Goal: Task Accomplishment & Management: Manage account settings

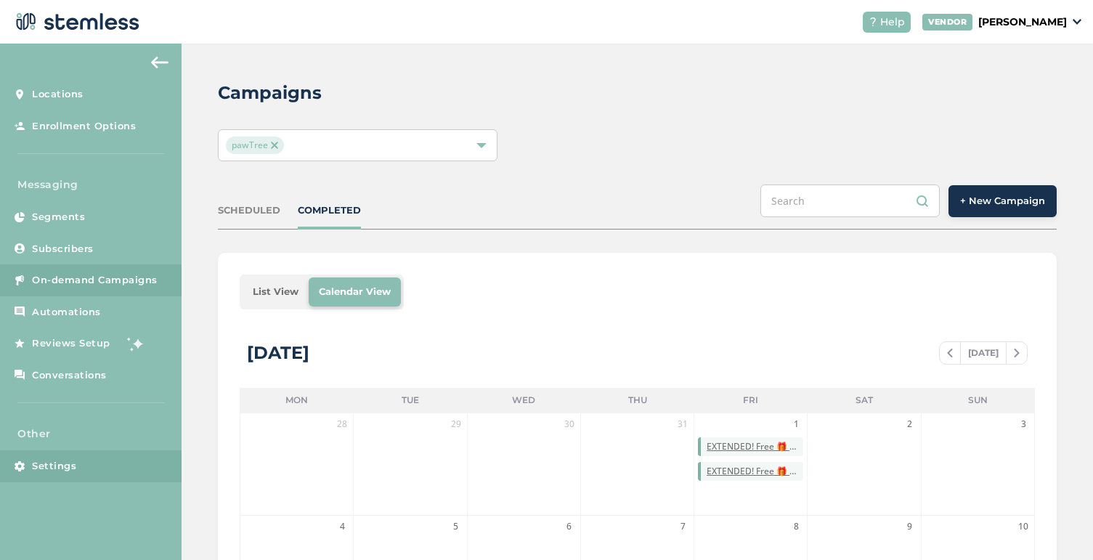
click at [76, 460] on link "Settings" at bounding box center [91, 466] width 182 height 32
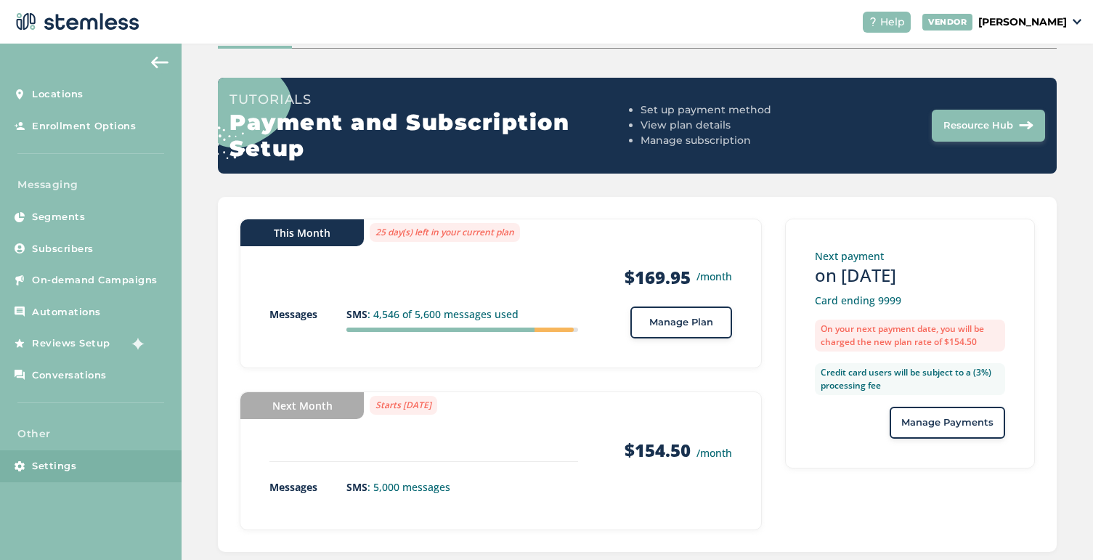
scroll to position [138, 0]
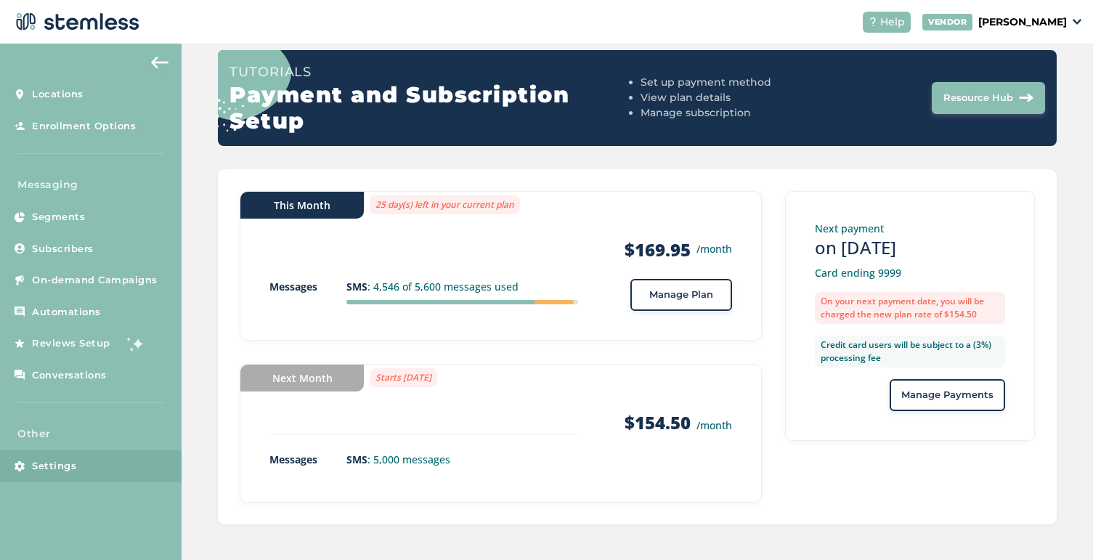
click at [672, 289] on span "Manage Plan" at bounding box center [681, 295] width 64 height 15
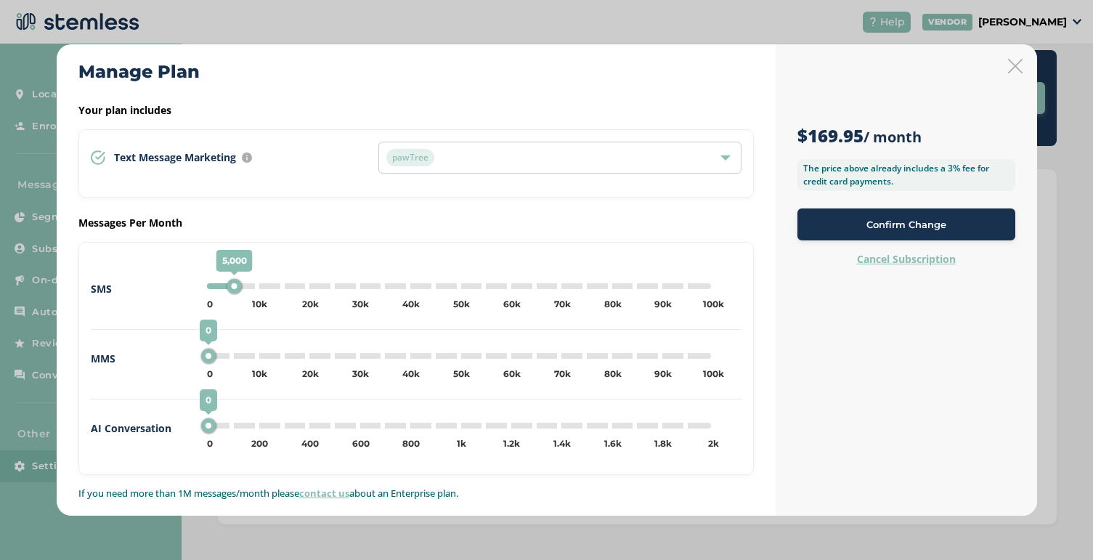
type input "10000"
drag, startPoint x: 232, startPoint y: 290, endPoint x: 251, endPoint y: 290, distance: 18.9
click at [251, 290] on div "10,000" at bounding box center [252, 286] width 15 height 15
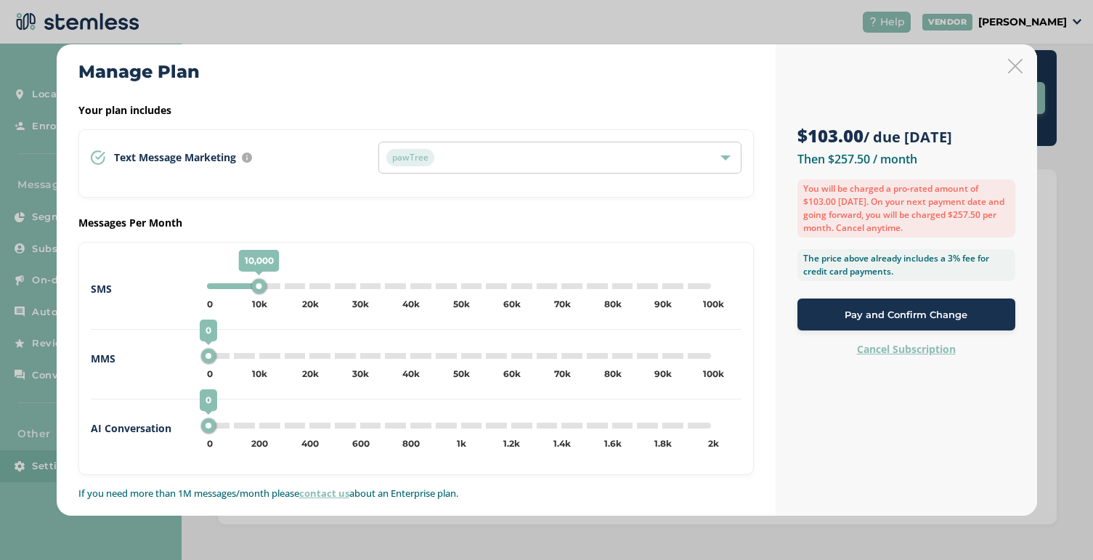
click at [850, 322] on button "Pay and Confirm Change" at bounding box center [906, 314] width 218 height 32
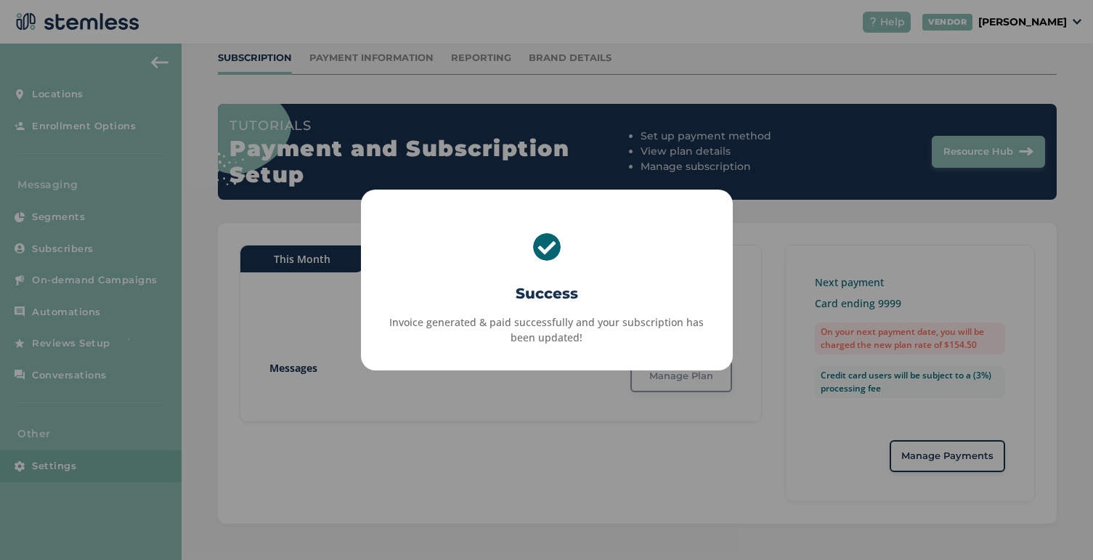
scroll to position [83, 0]
click at [632, 447] on div "× Success Invoice generated & paid successfully and your subscription has been …" at bounding box center [546, 280] width 1093 height 560
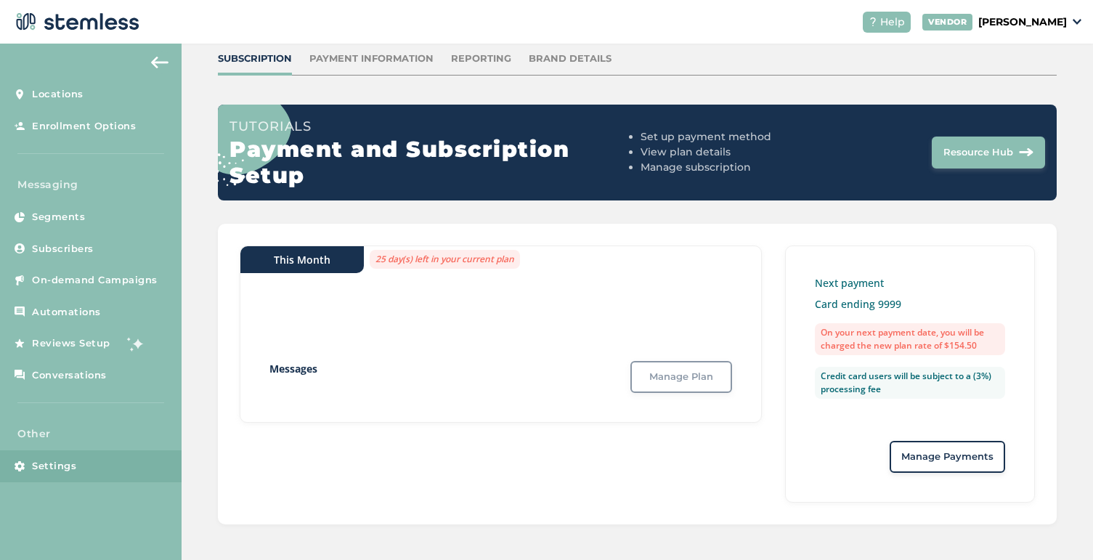
scroll to position [138, 0]
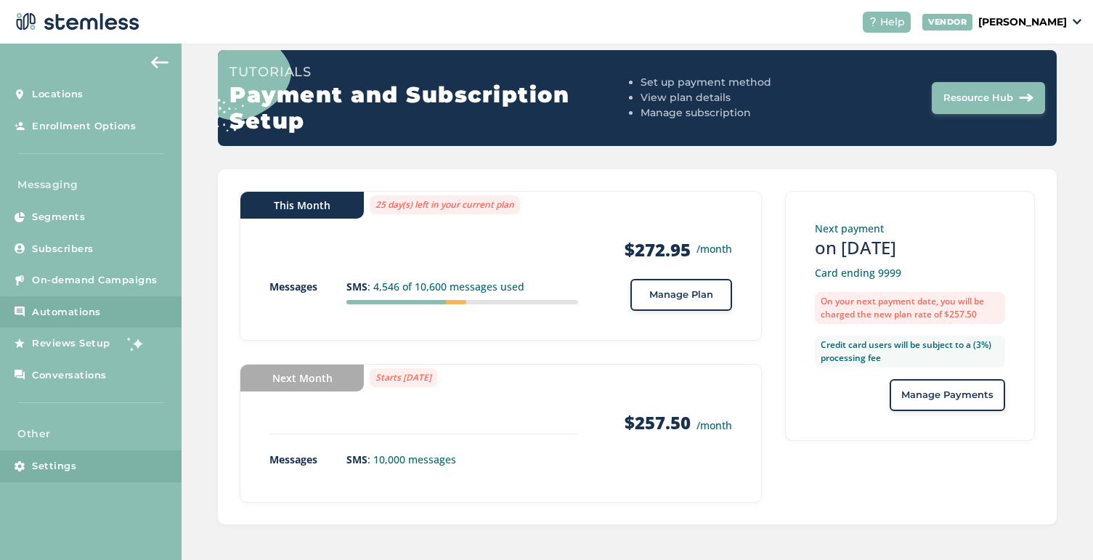
click at [80, 318] on span "Automations" at bounding box center [66, 312] width 69 height 15
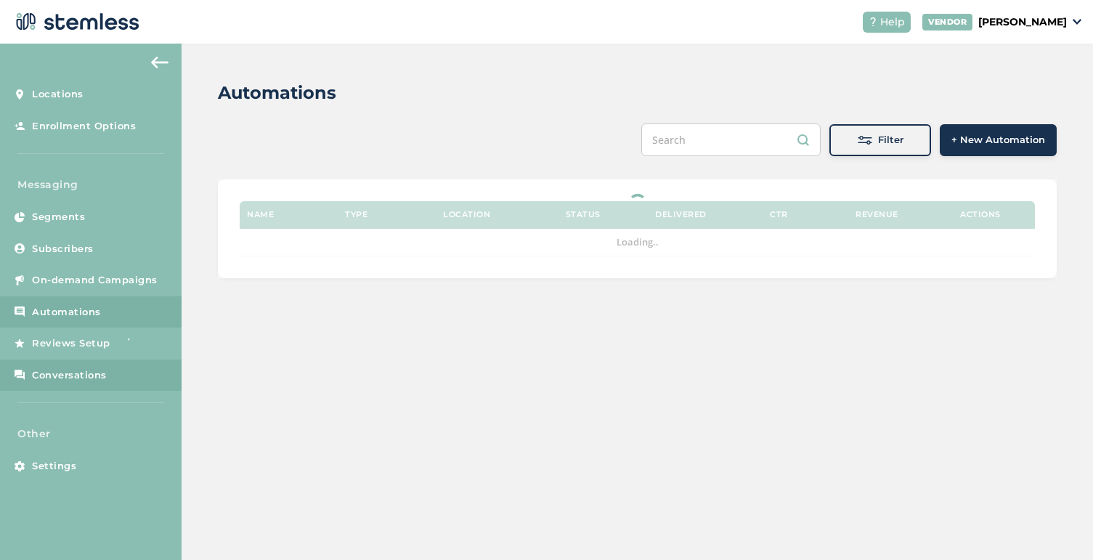
click at [81, 380] on span "Conversations" at bounding box center [69, 375] width 75 height 15
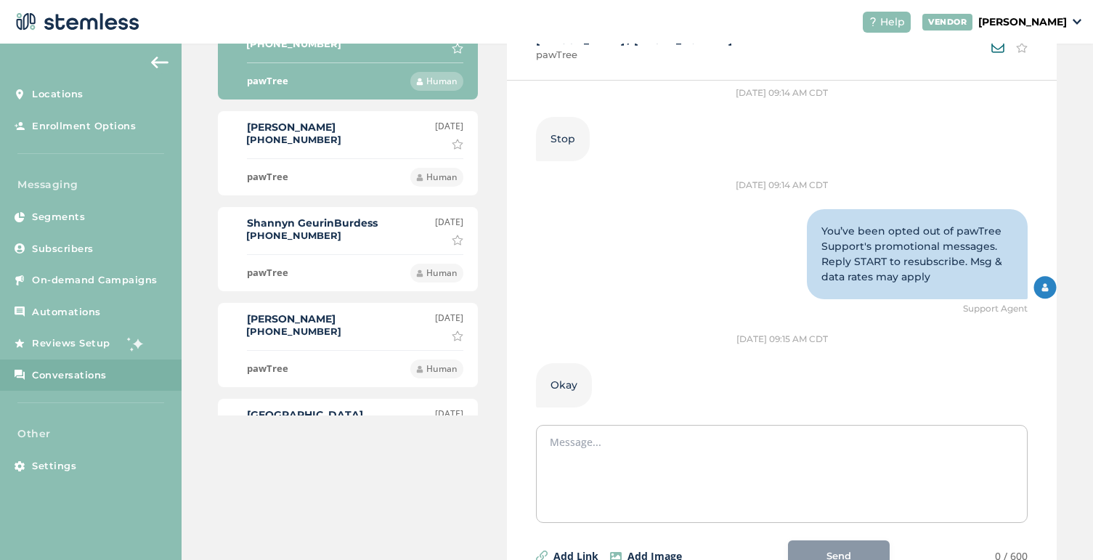
scroll to position [1272, 0]
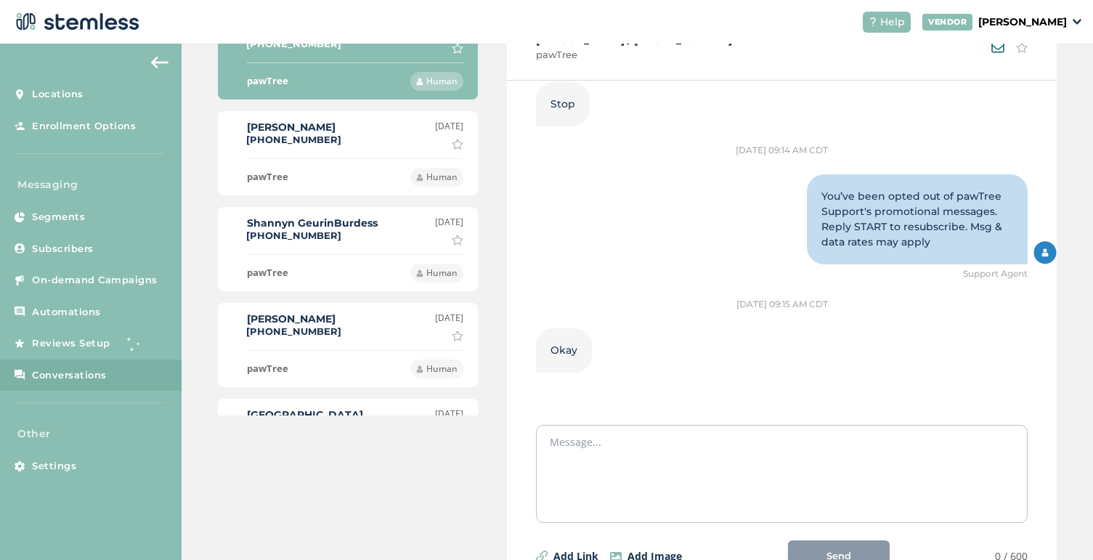
click at [343, 139] on div "[PERSON_NAME] [PHONE_NUMBER] [DATE] Mark as important" at bounding box center [347, 135] width 231 height 30
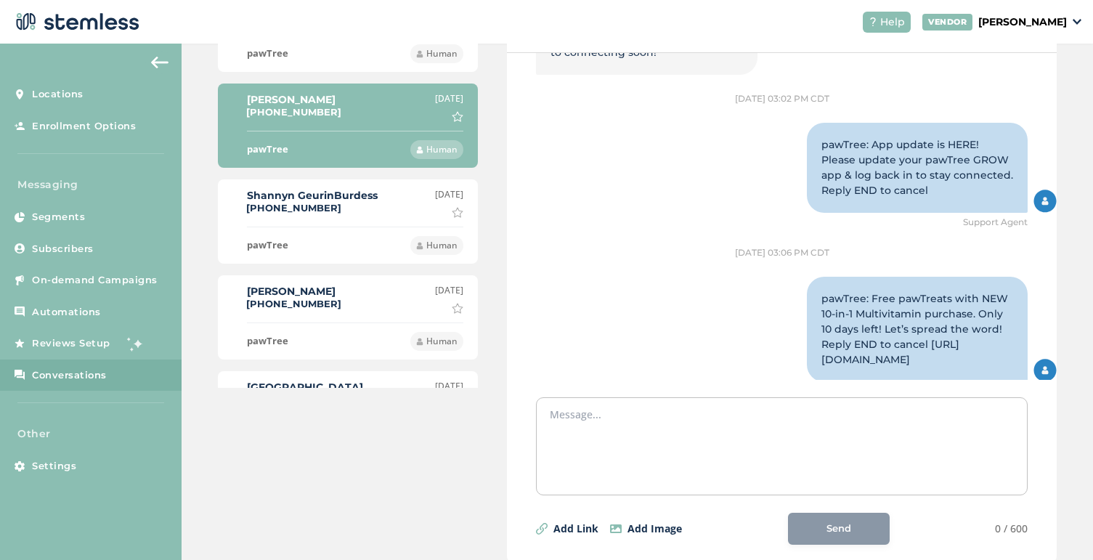
scroll to position [1127, 0]
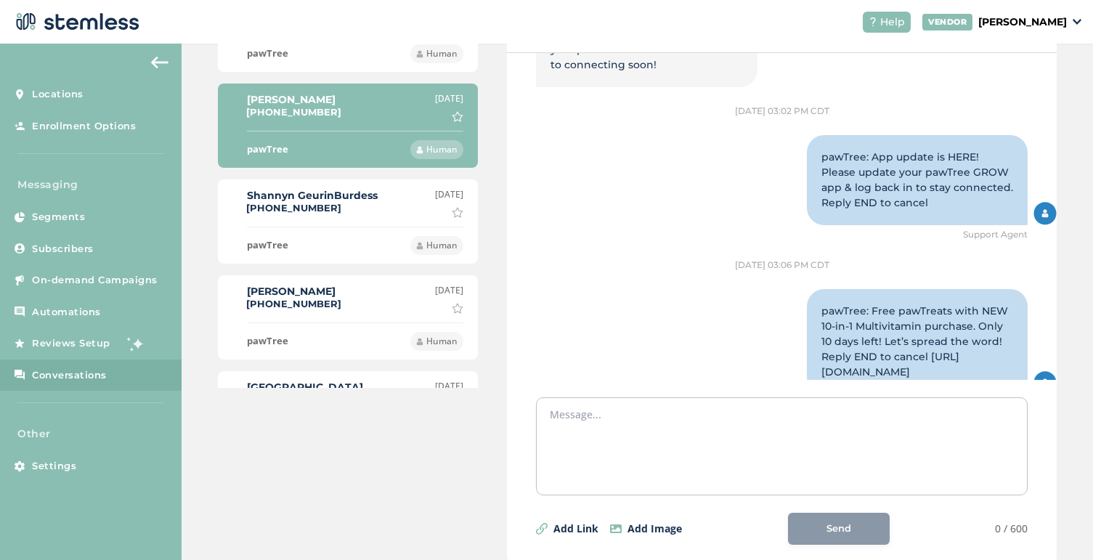
click at [367, 207] on div "[PERSON_NAME] [PHONE_NUMBER]" at bounding box center [312, 202] width 131 height 25
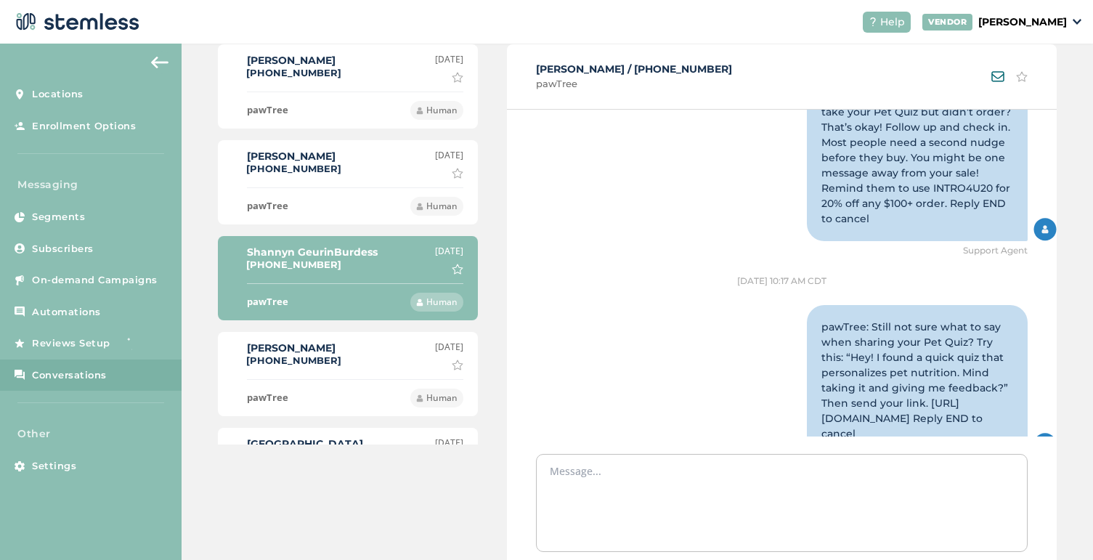
click at [344, 370] on li "[PERSON_NAME] [PHONE_NUMBER] [DATE] [PERSON_NAME] as important pawTree Human" at bounding box center [348, 374] width 260 height 84
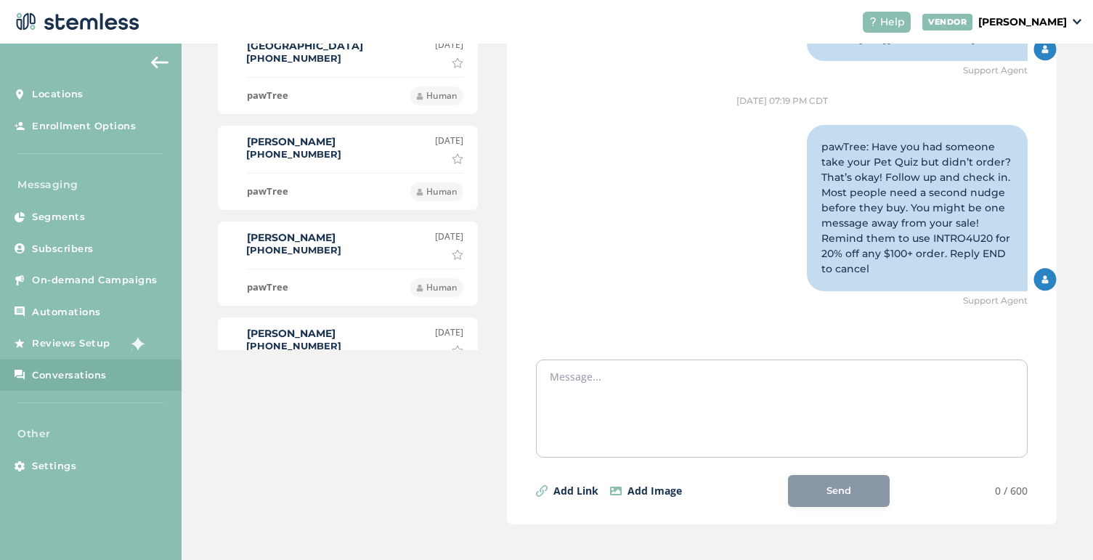
scroll to position [229, 0]
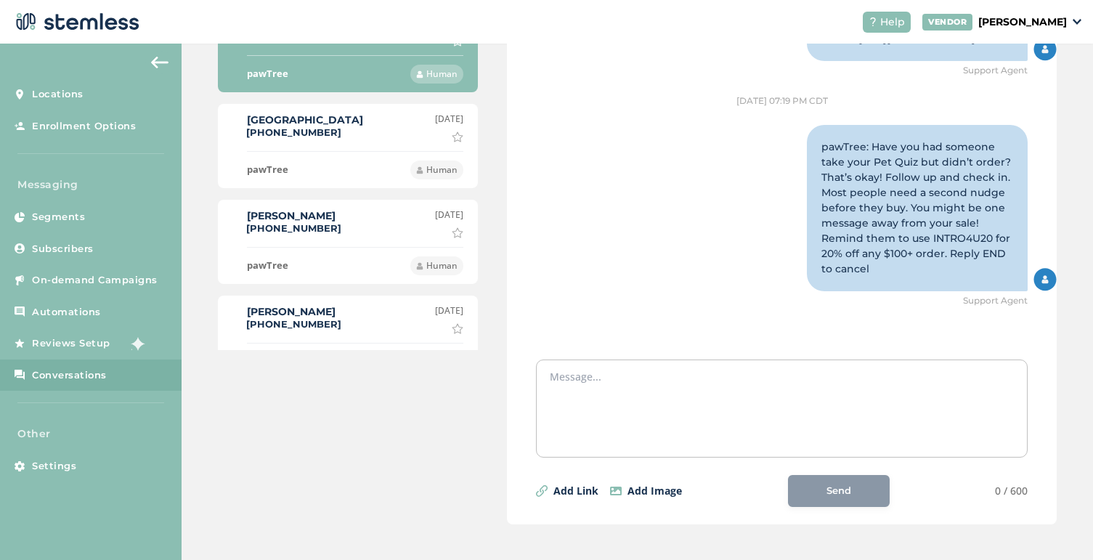
click at [328, 166] on div "pawTree Human" at bounding box center [355, 165] width 216 height 28
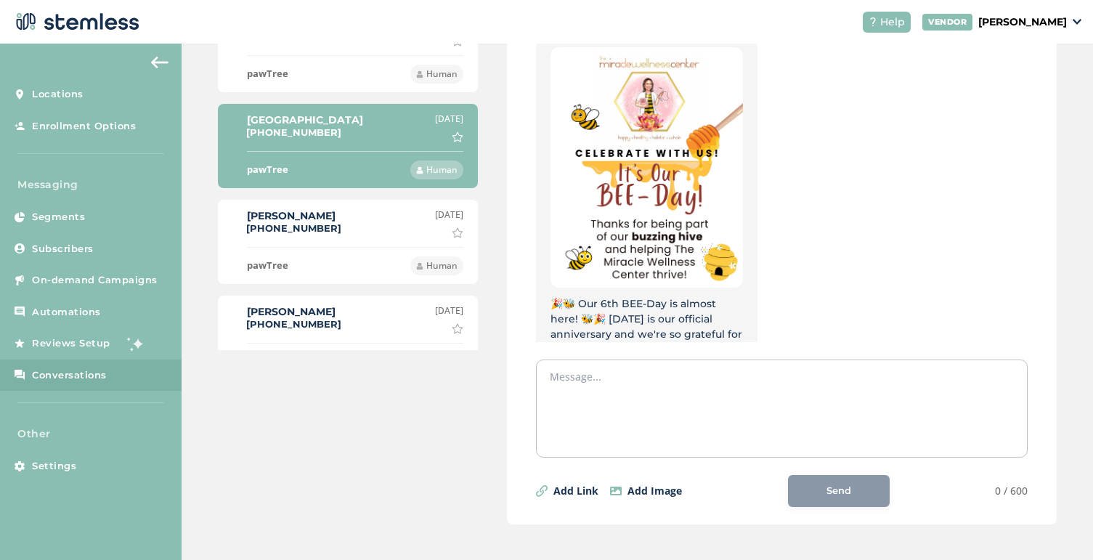
scroll to position [2651, 0]
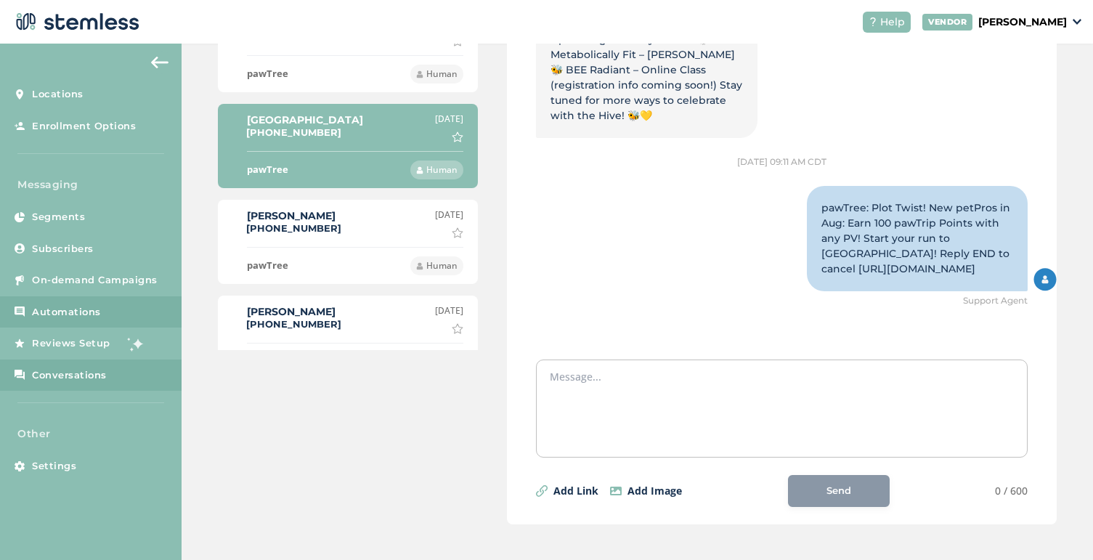
click at [69, 309] on span "Automations" at bounding box center [66, 312] width 69 height 15
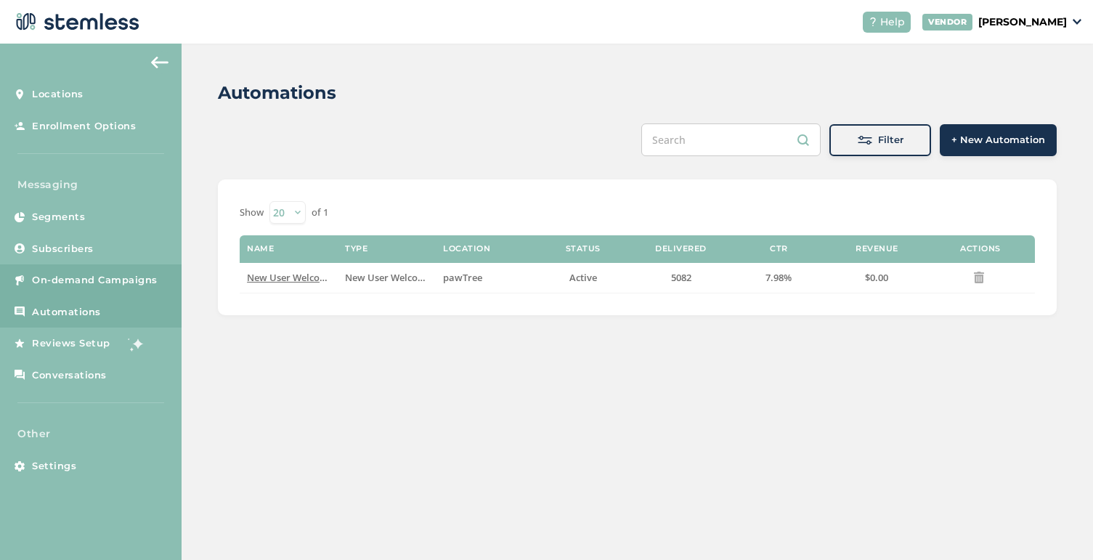
click at [94, 274] on span "On-demand Campaigns" at bounding box center [95, 280] width 126 height 15
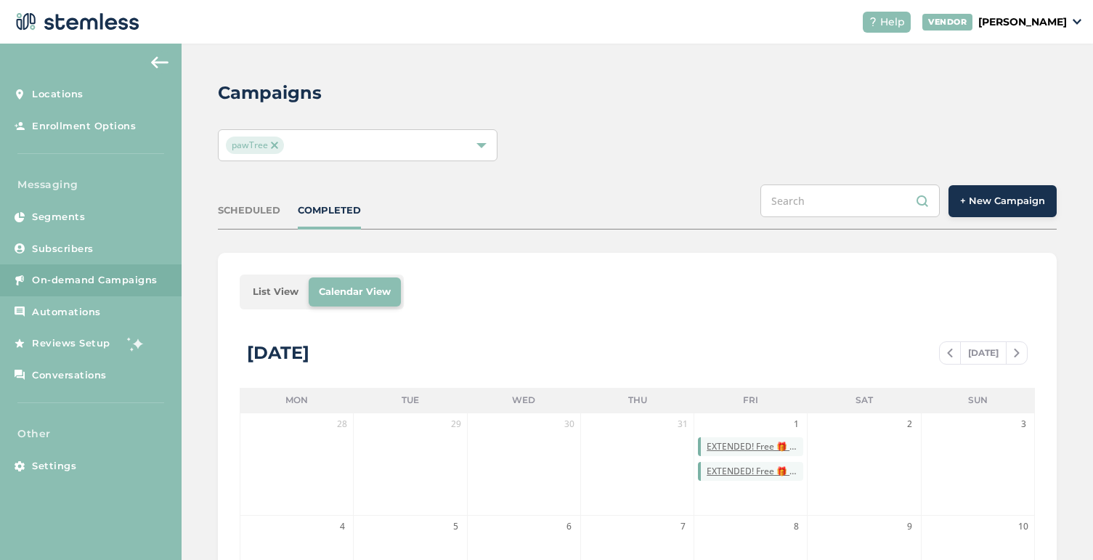
click at [990, 199] on span "+ New Campaign" at bounding box center [1002, 201] width 85 height 15
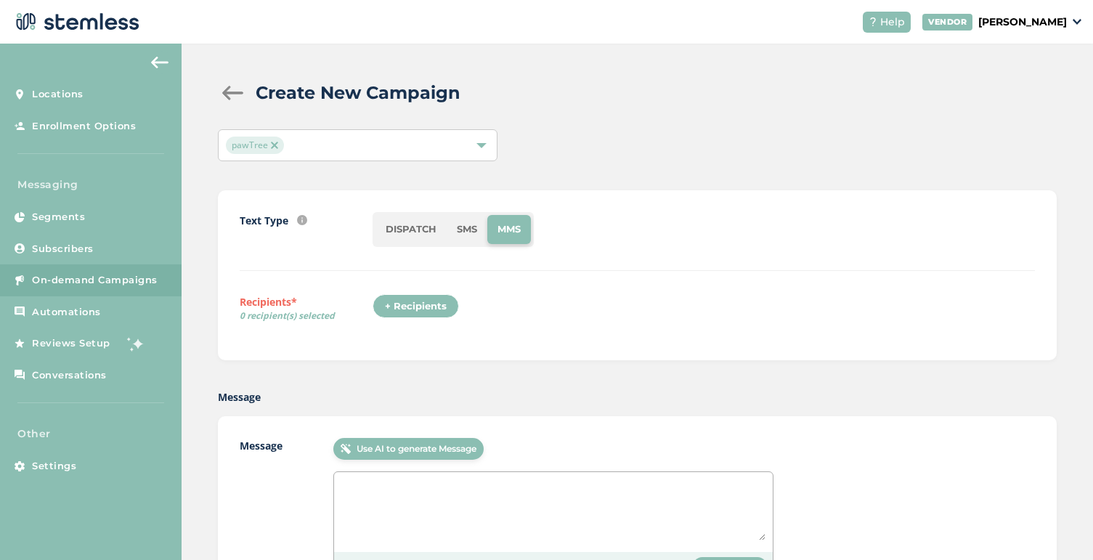
click at [465, 237] on li "SMS" at bounding box center [467, 229] width 41 height 29
click at [415, 307] on div "+ Recipients" at bounding box center [415, 306] width 86 height 25
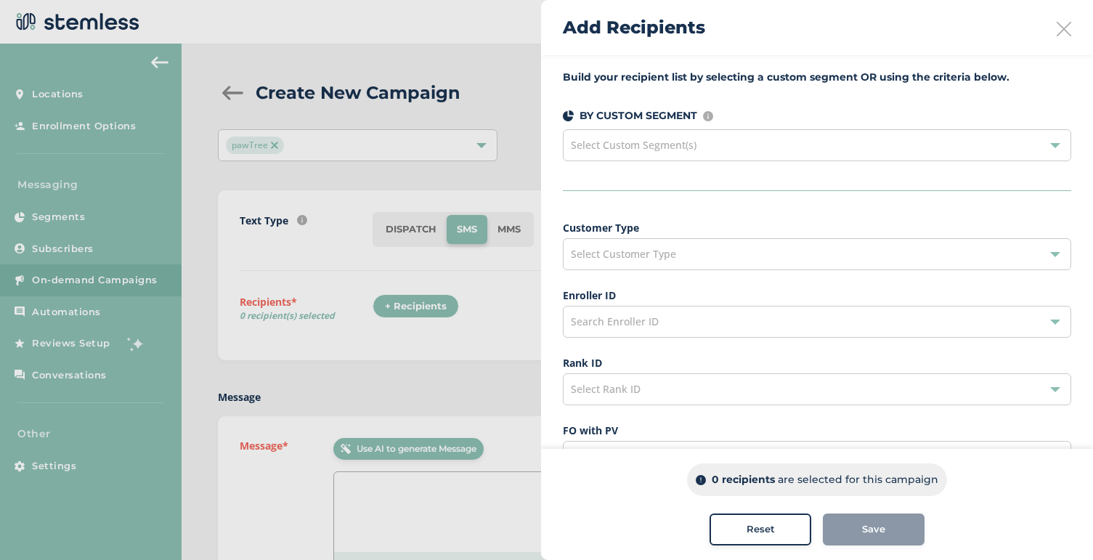
click at [695, 148] on span "Select Custom Segment(s)" at bounding box center [634, 145] width 126 height 14
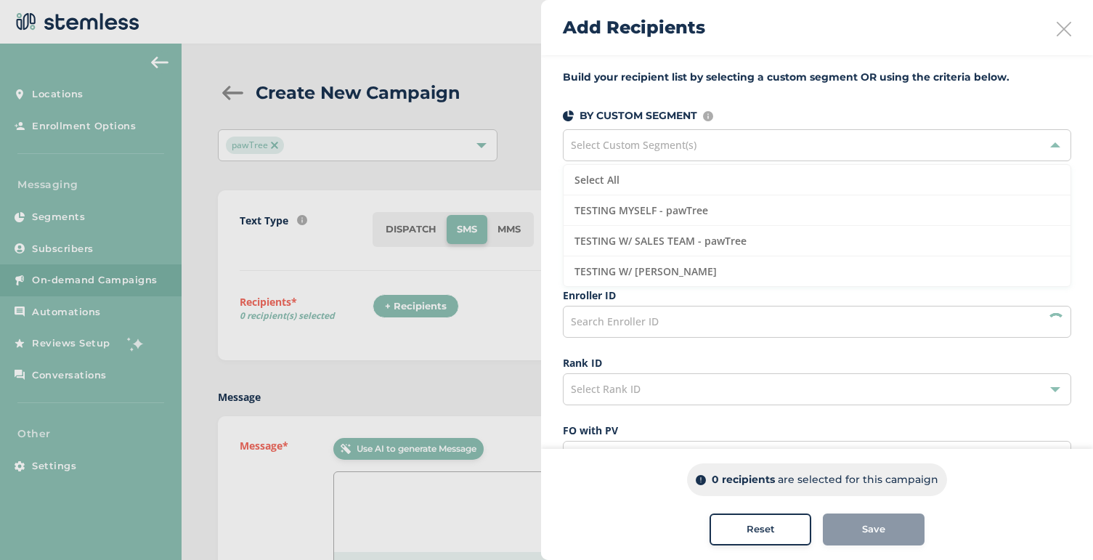
click at [695, 148] on span "Select Custom Segment(s)" at bounding box center [634, 145] width 126 height 14
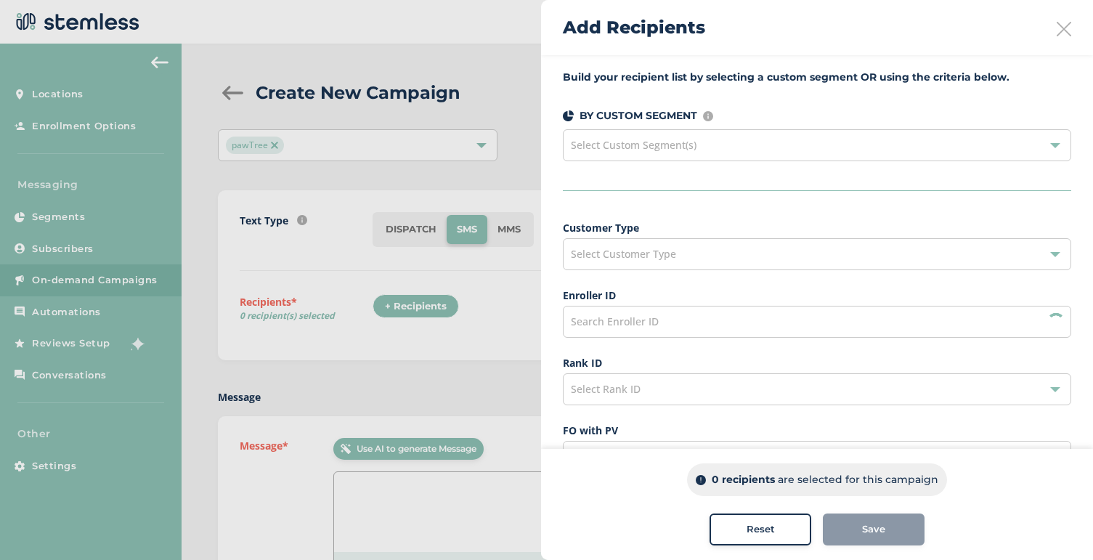
click at [672, 250] on span "Select Customer Type" at bounding box center [623, 254] width 105 height 14
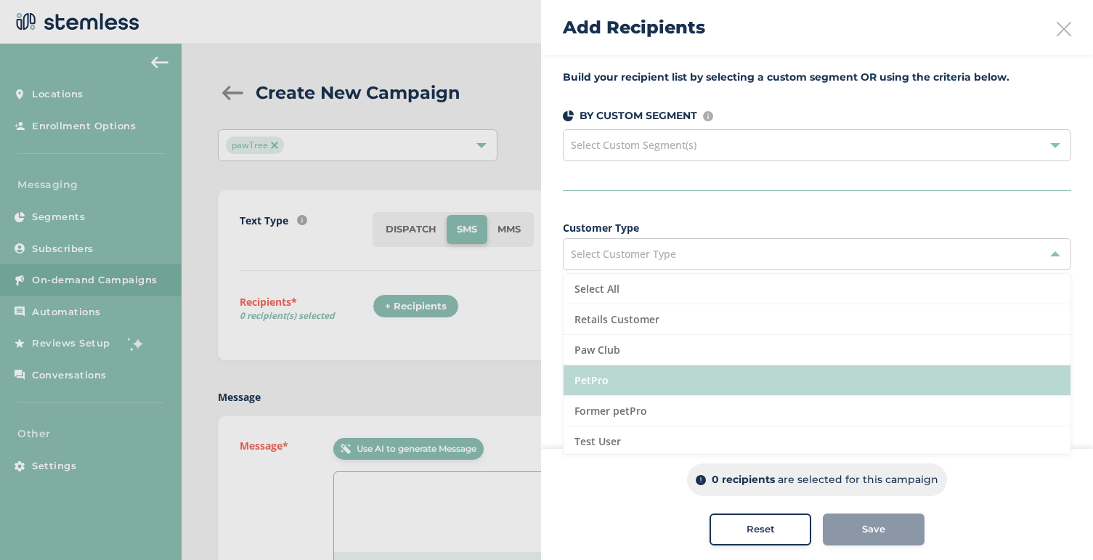
click at [635, 372] on li "PetPro" at bounding box center [816, 380] width 507 height 30
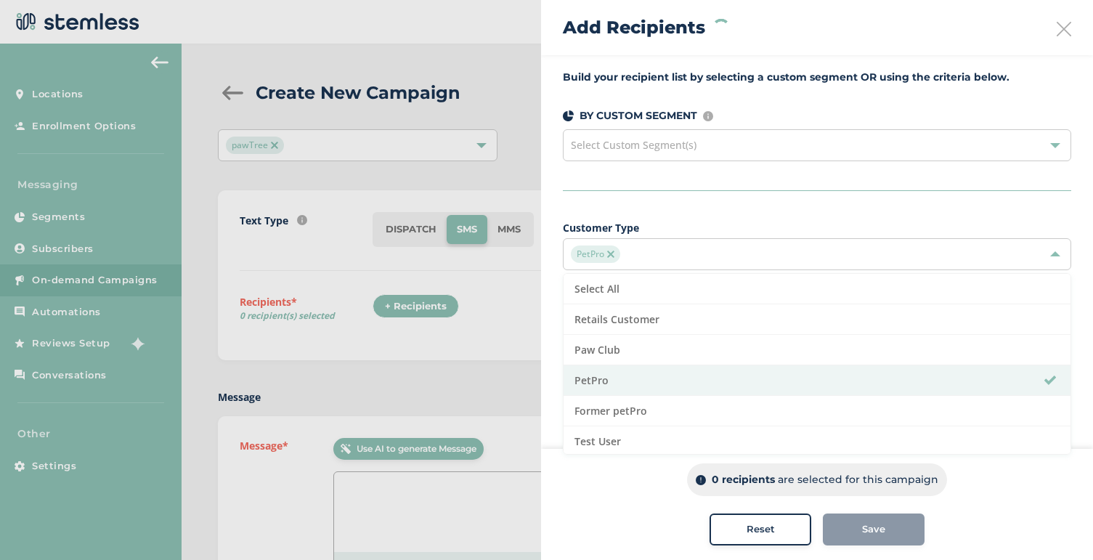
click at [738, 211] on div "Build your recipient list by selecting a custom segment OR using the criteria b…" at bounding box center [817, 415] width 552 height 720
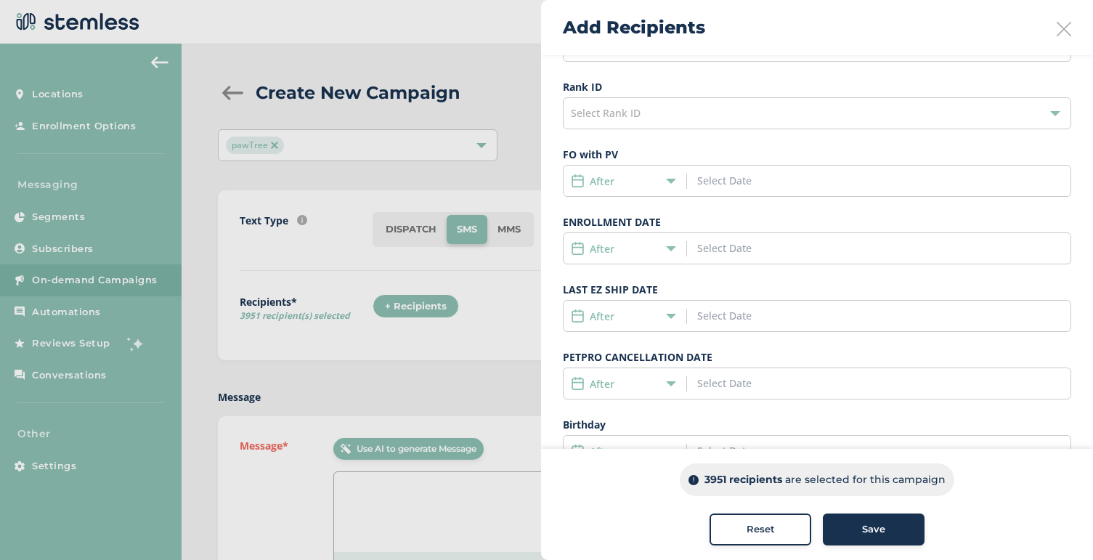
scroll to position [279, 0]
click at [704, 243] on input at bounding box center [762, 244] width 131 height 15
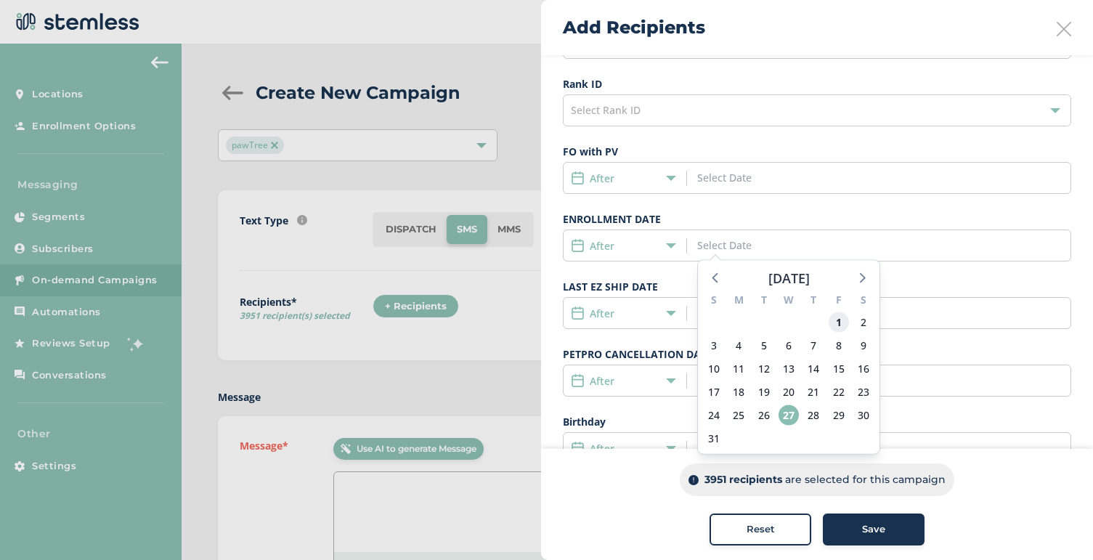
click at [836, 327] on span "1" at bounding box center [838, 322] width 20 height 20
type input "[DATE]"
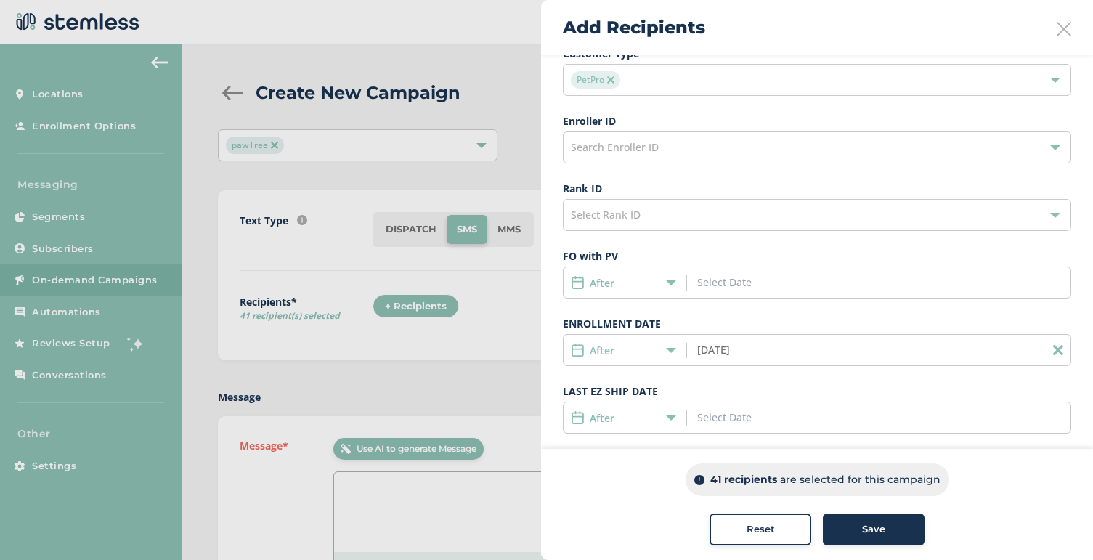
scroll to position [158, 0]
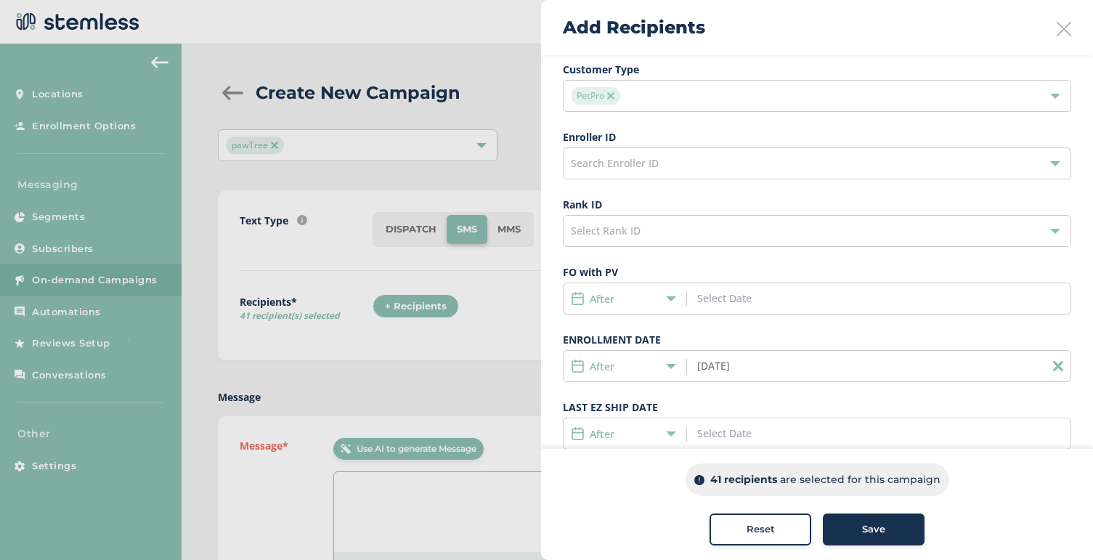
click at [1071, 21] on div "Add Recipients" at bounding box center [817, 27] width 552 height 55
click at [1067, 28] on icon at bounding box center [1063, 29] width 15 height 15
